Goal: Information Seeking & Learning: Learn about a topic

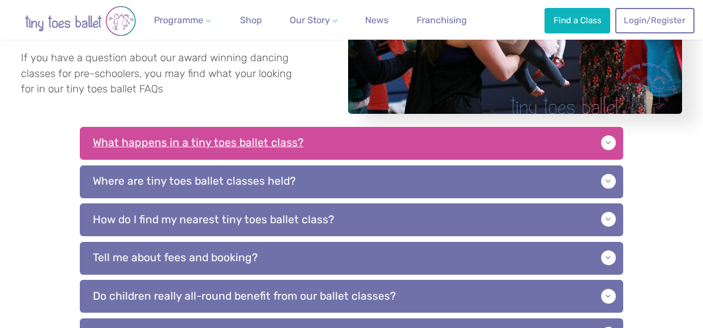
scroll to position [226, 0]
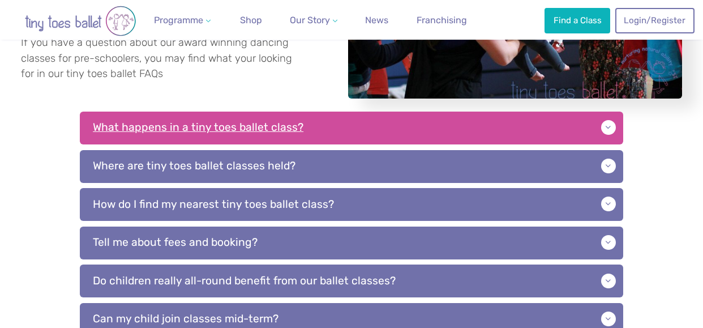
click at [608, 127] on p "What happens in a tiny toes ballet class?" at bounding box center [351, 127] width 543 height 33
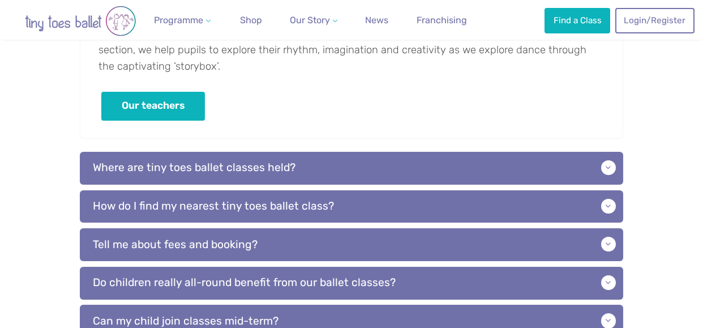
scroll to position [453, 0]
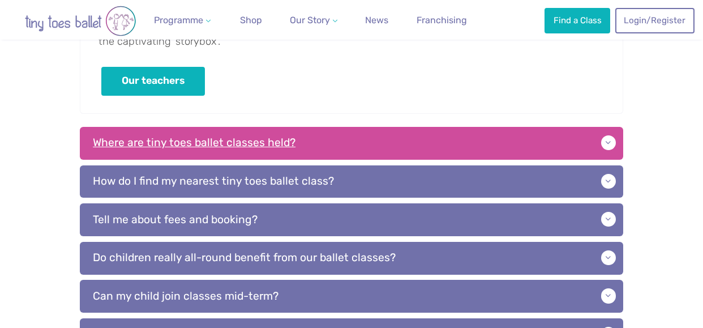
click at [608, 139] on p "Where are tiny toes ballet classes held?" at bounding box center [351, 143] width 543 height 33
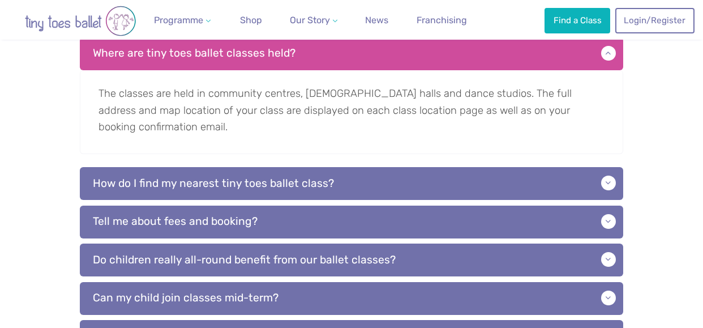
scroll to position [566, 0]
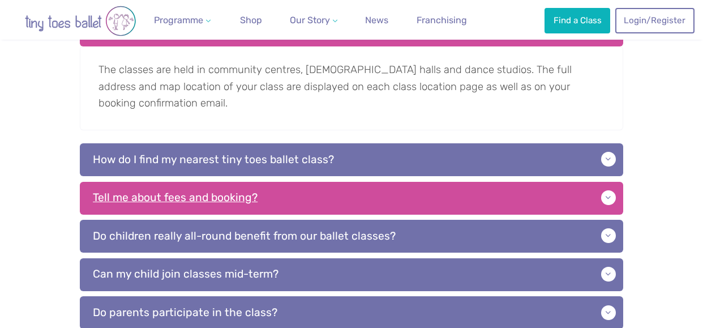
click at [609, 195] on p "Tell me about fees and booking?" at bounding box center [351, 198] width 543 height 33
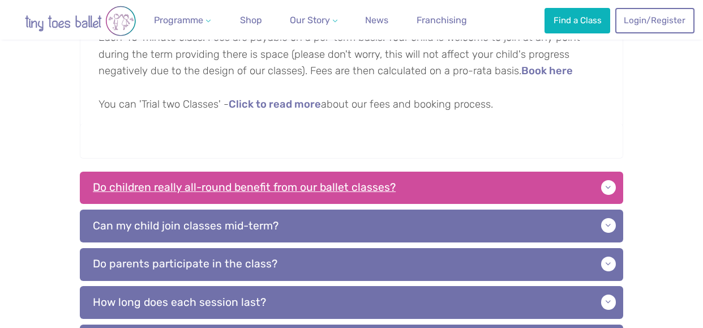
scroll to position [792, 0]
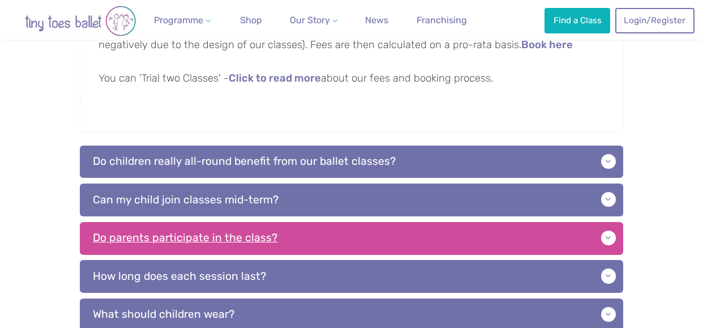
click at [608, 241] on p "Do parents participate in the class?" at bounding box center [351, 238] width 543 height 33
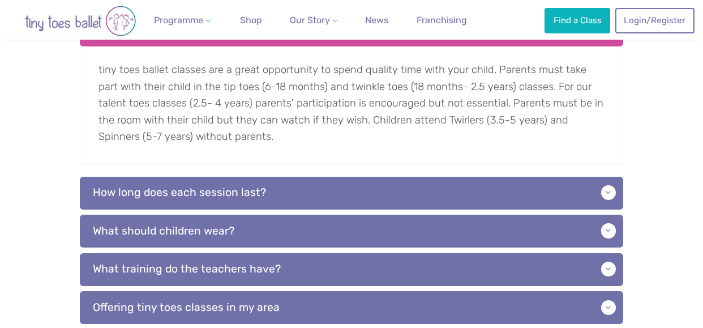
scroll to position [1018, 0]
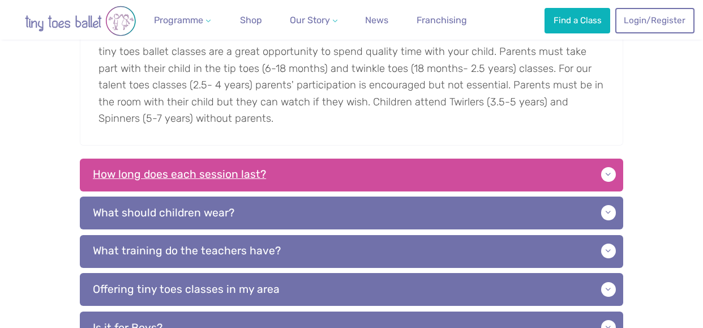
click at [605, 176] on p "How long does each session last?" at bounding box center [351, 174] width 543 height 33
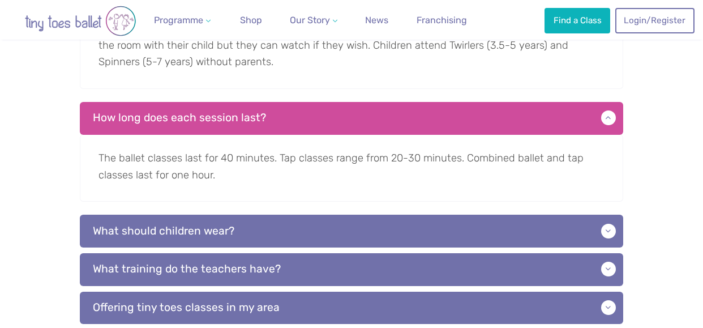
scroll to position [1131, 0]
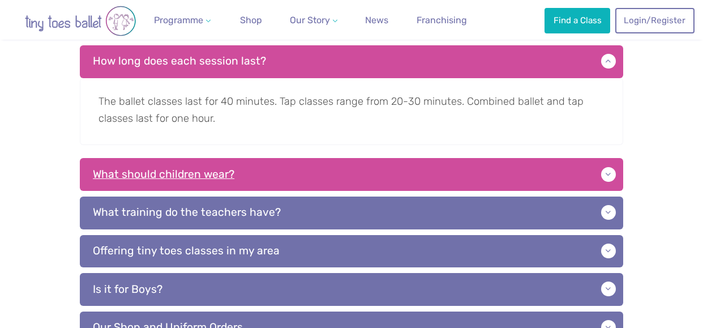
click at [605, 177] on p "What should children wear?" at bounding box center [351, 174] width 543 height 33
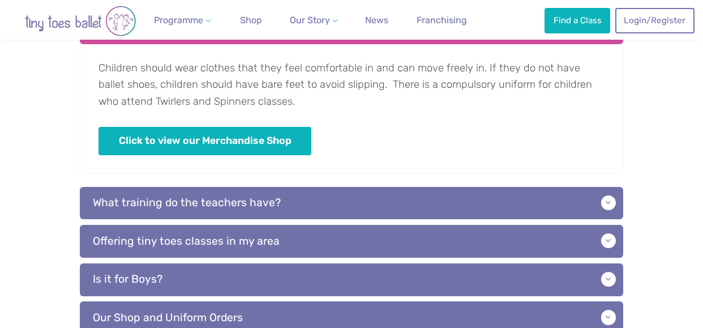
scroll to position [1301, 0]
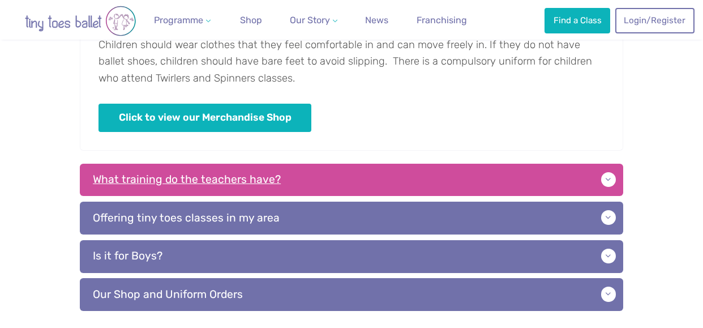
click at [603, 177] on p "What training do the teachers have?" at bounding box center [351, 179] width 543 height 33
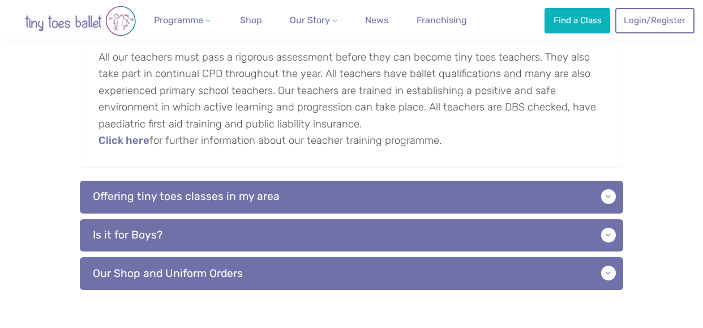
scroll to position [1471, 0]
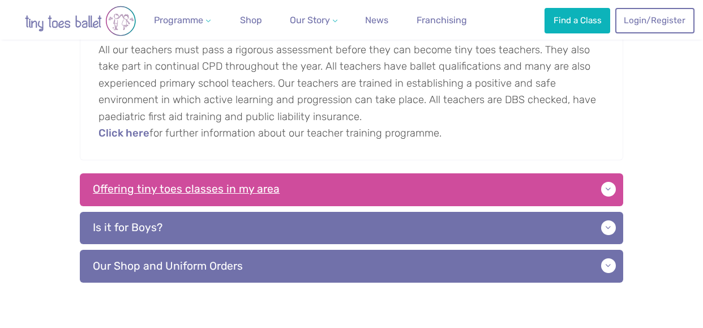
click at [603, 191] on p "Offering tiny toes classes in my area" at bounding box center [351, 189] width 543 height 33
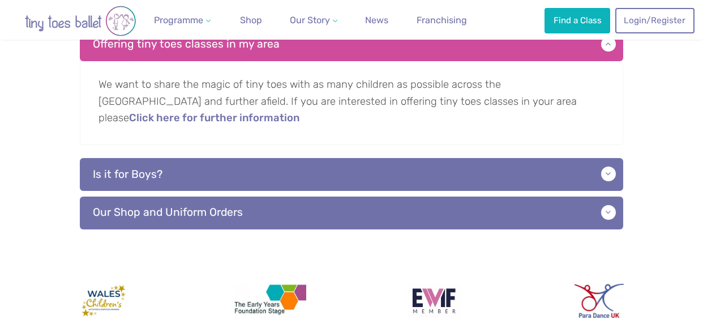
scroll to position [1641, 0]
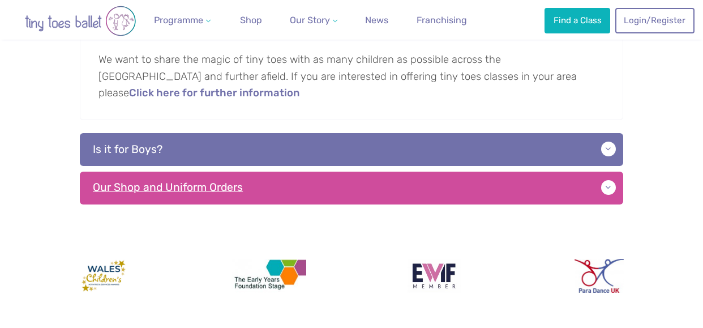
click at [608, 173] on p "Our Shop and Uniform Orders" at bounding box center [351, 187] width 543 height 33
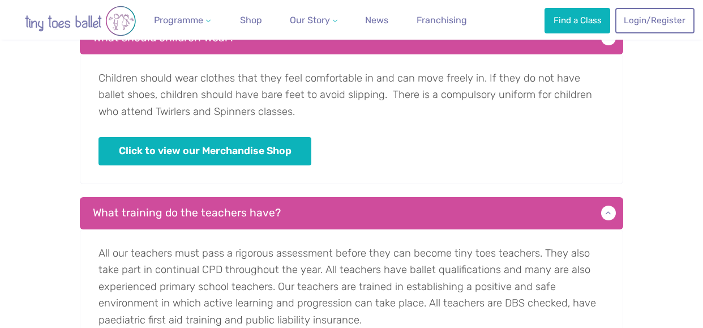
scroll to position [1245, 0]
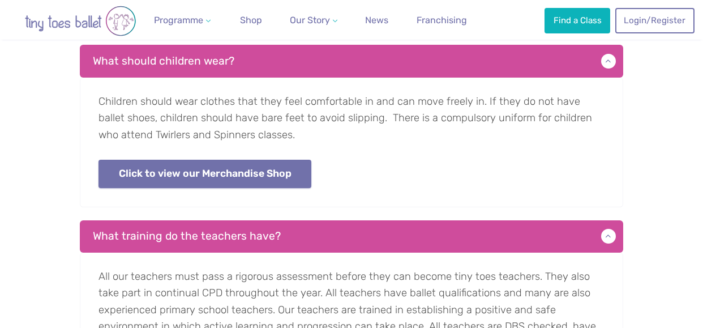
click at [228, 170] on link "Click to view our Merchandise Shop" at bounding box center [204, 174] width 213 height 29
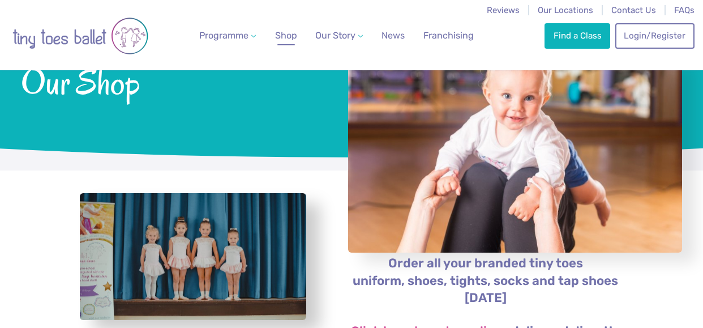
scroll to position [170, 0]
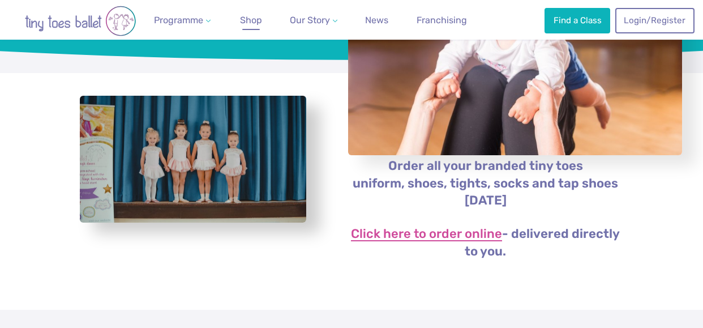
click at [410, 234] on link "Click here to order online" at bounding box center [426, 234] width 151 height 14
